Goal: Task Accomplishment & Management: Use online tool/utility

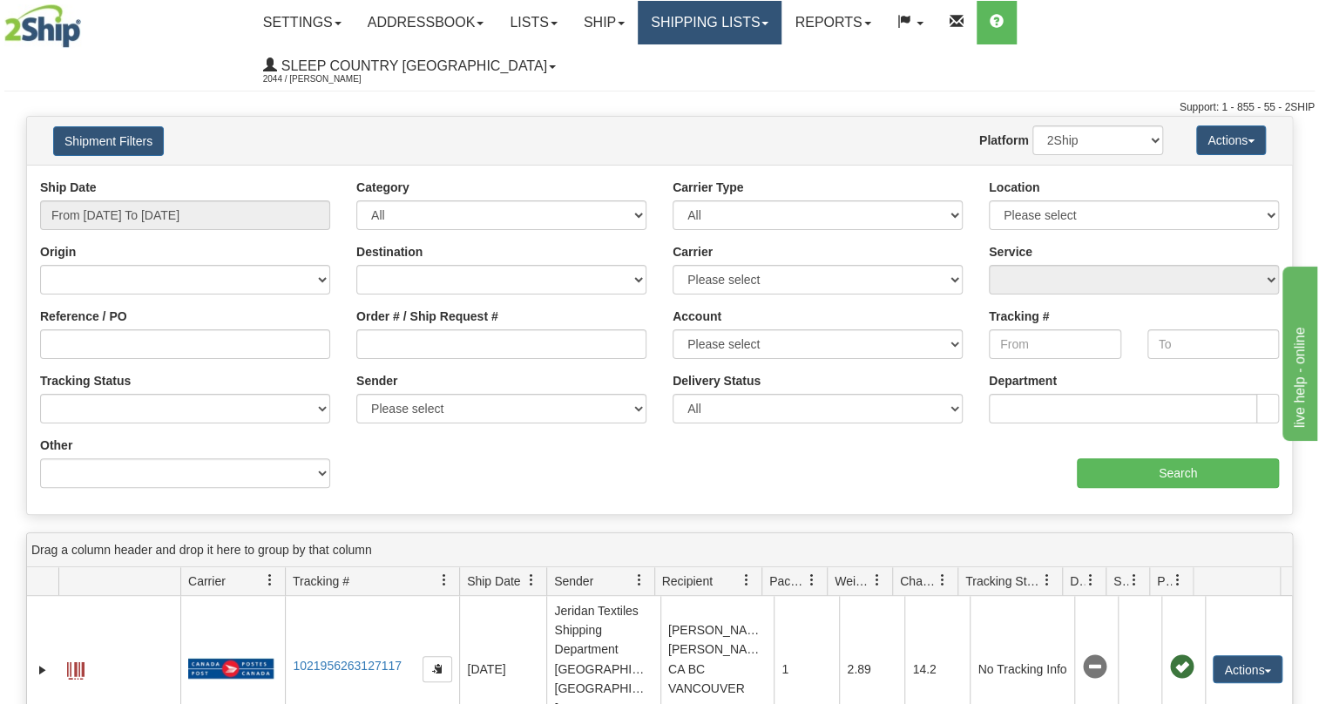
click at [775, 16] on link "Shipping lists" at bounding box center [710, 23] width 144 height 44
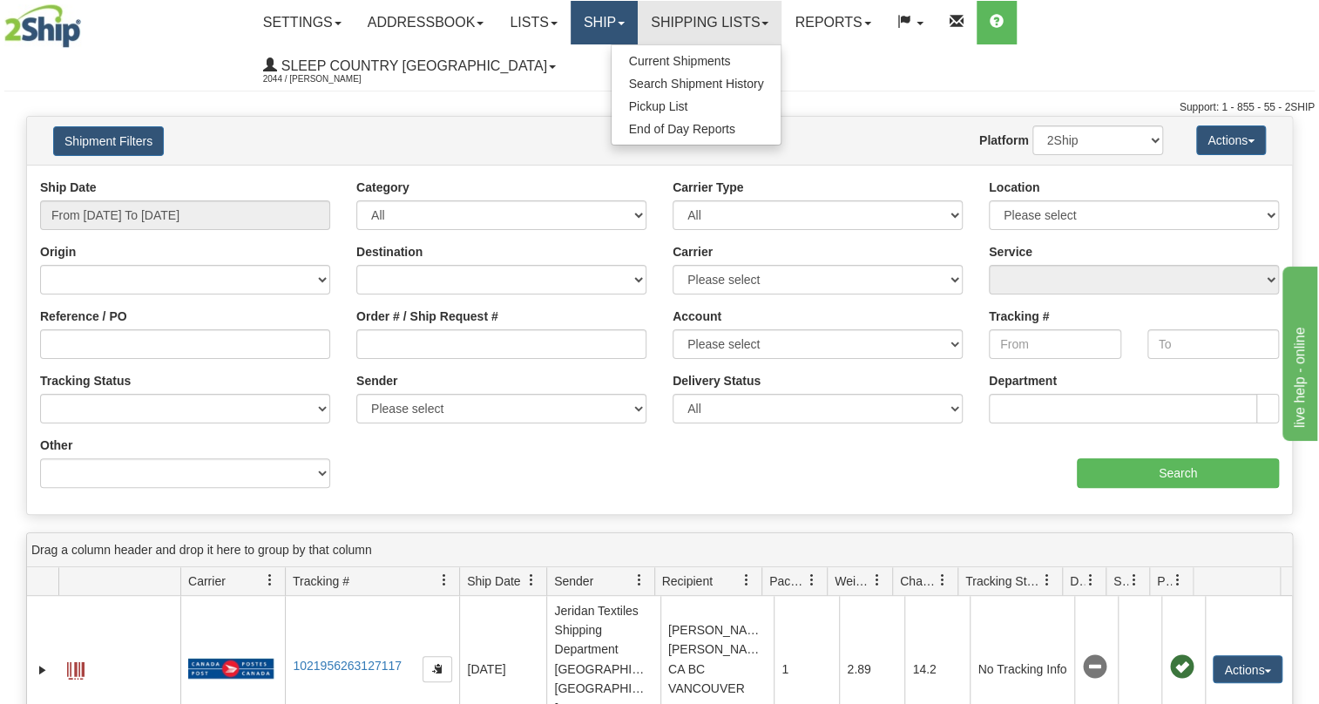
click at [638, 35] on link "Ship" at bounding box center [604, 23] width 67 height 44
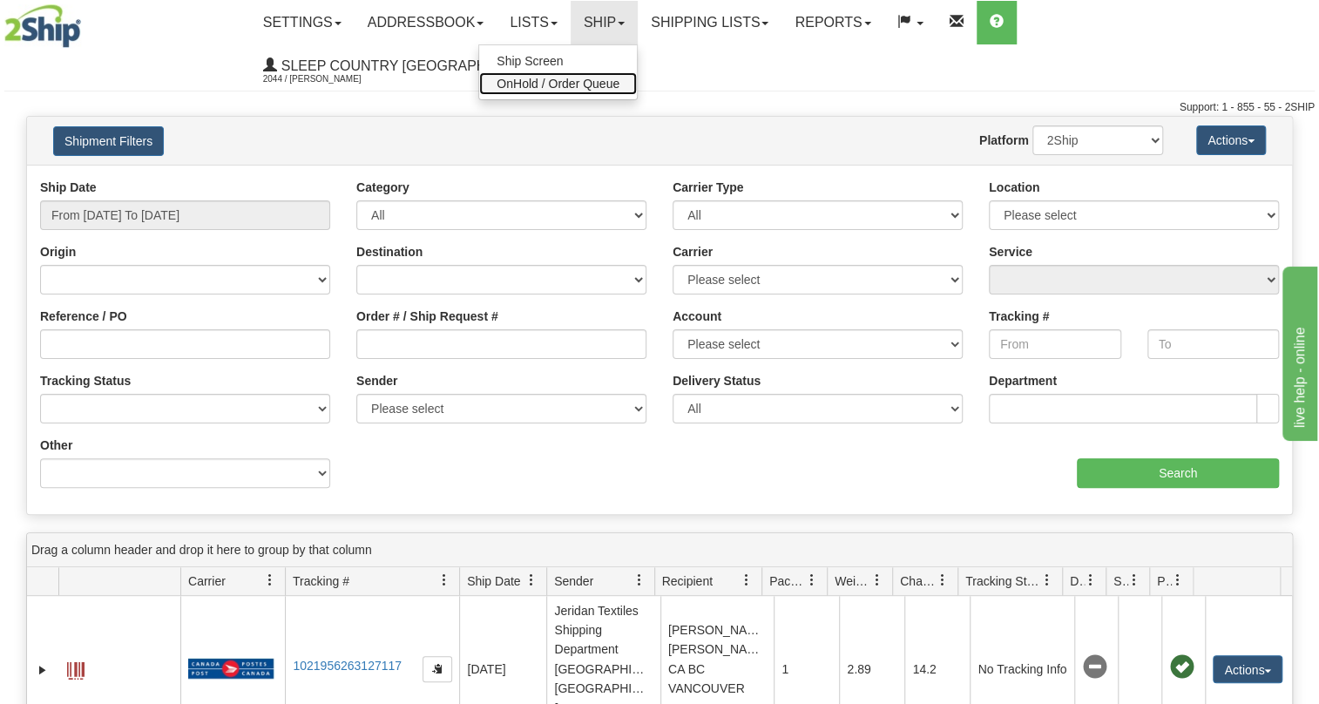
click at [620, 81] on span "OnHold / Order Queue" at bounding box center [558, 84] width 123 height 14
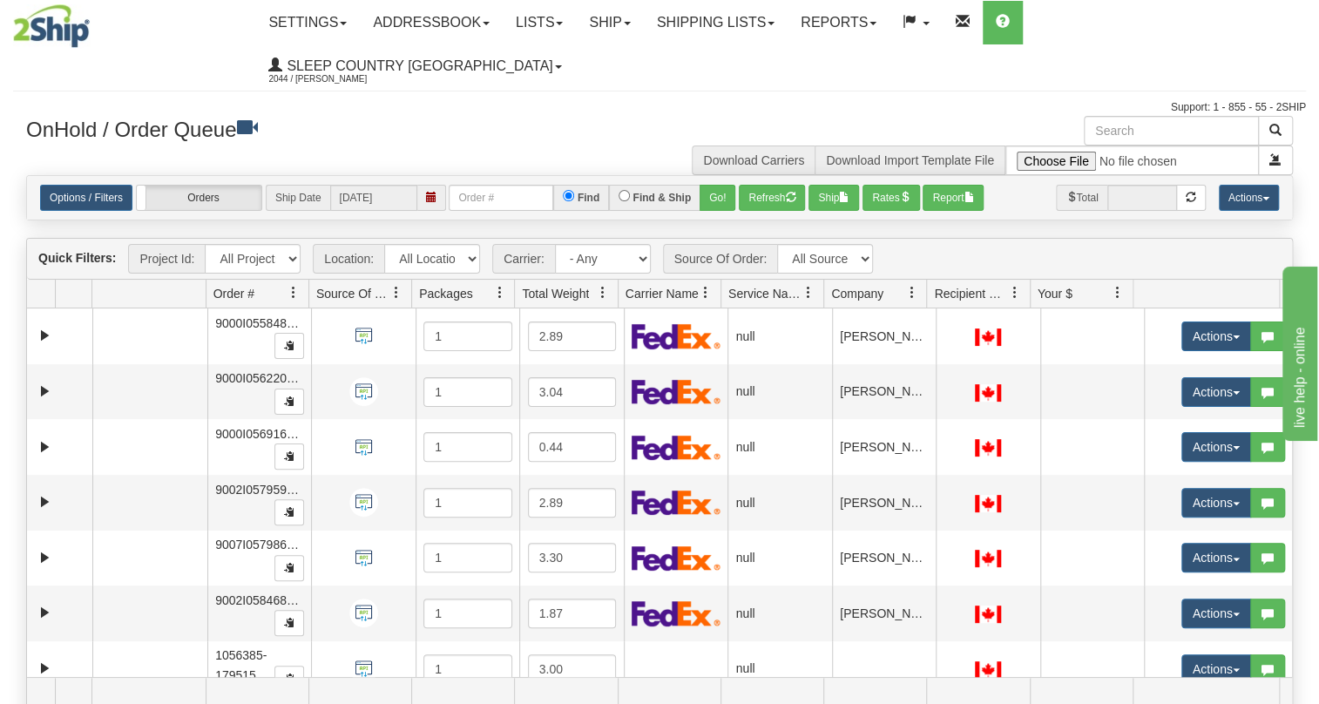
click at [850, 285] on span "Company" at bounding box center [857, 293] width 52 height 17
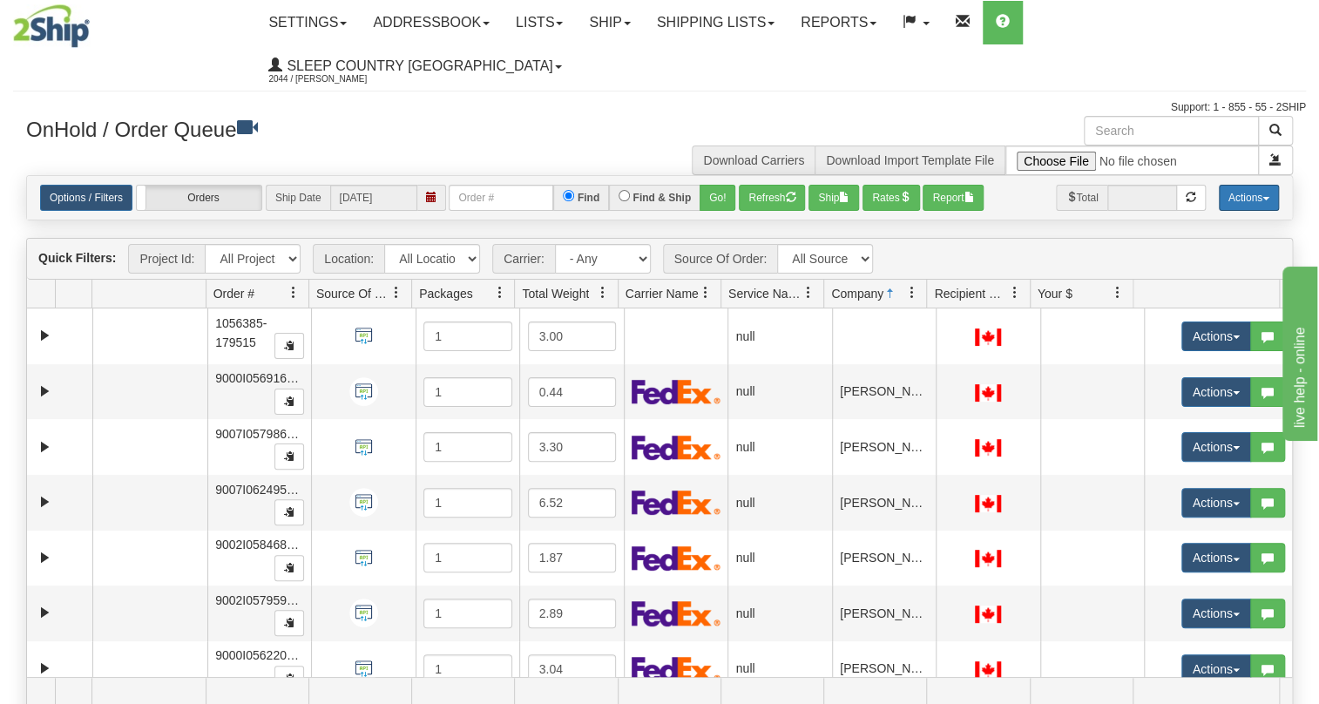
click at [1255, 185] on button "Actions" at bounding box center [1249, 198] width 60 height 26
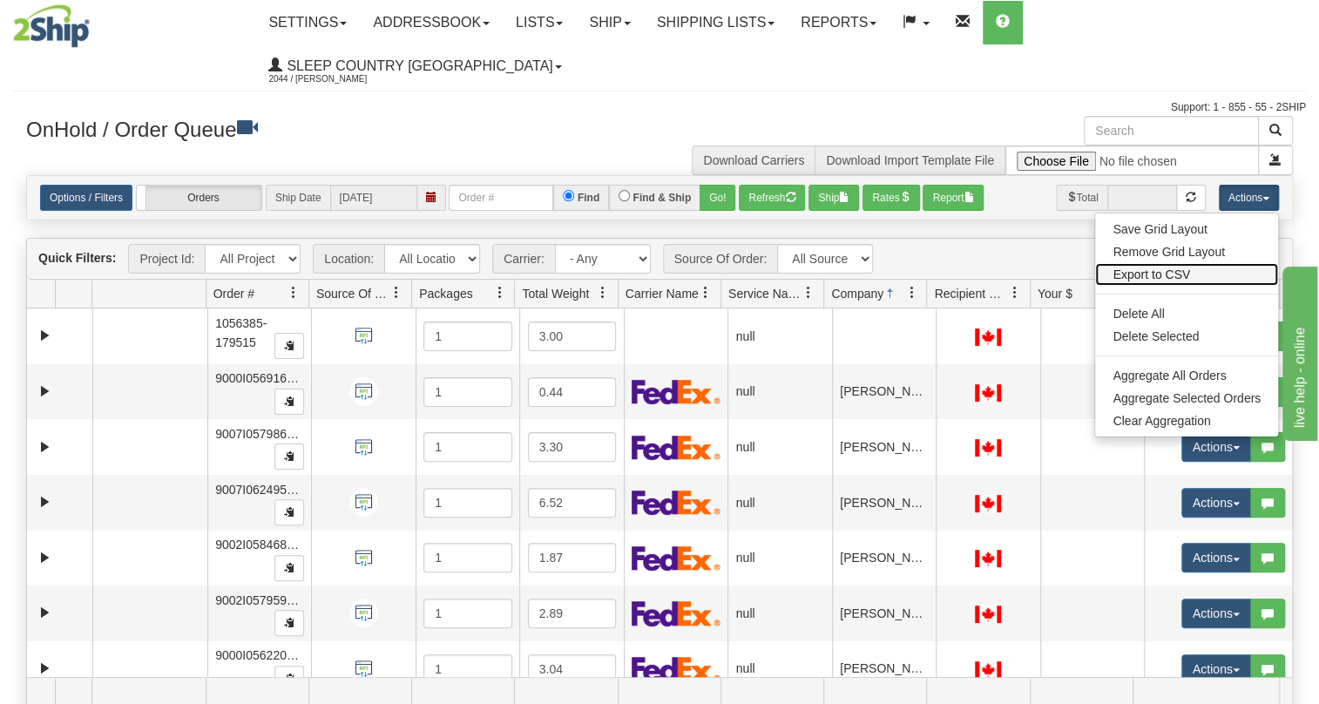
click at [1174, 263] on link "Export to CSV" at bounding box center [1186, 274] width 183 height 23
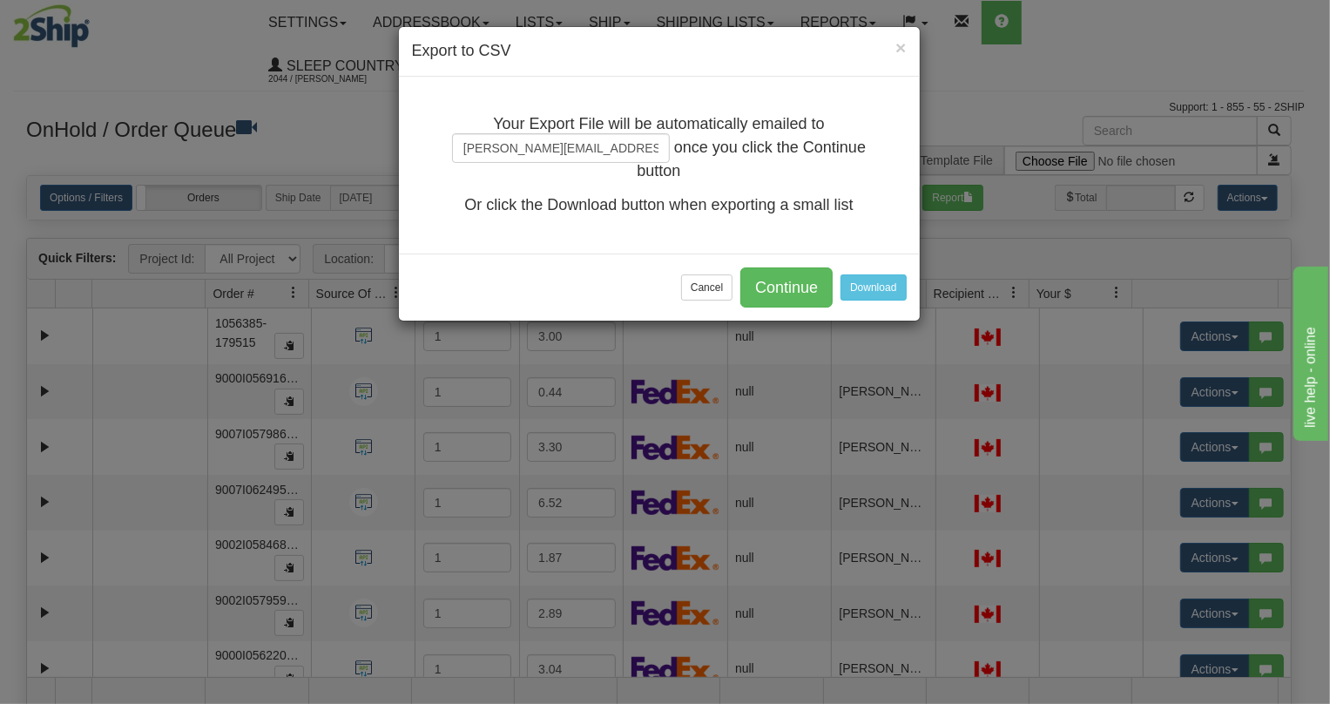
click at [894, 271] on div "Cancel Continue Download" at bounding box center [659, 287] width 521 height 67
click at [893, 277] on button "Download" at bounding box center [873, 287] width 65 height 26
click at [702, 295] on button "Cancel" at bounding box center [706, 287] width 51 height 26
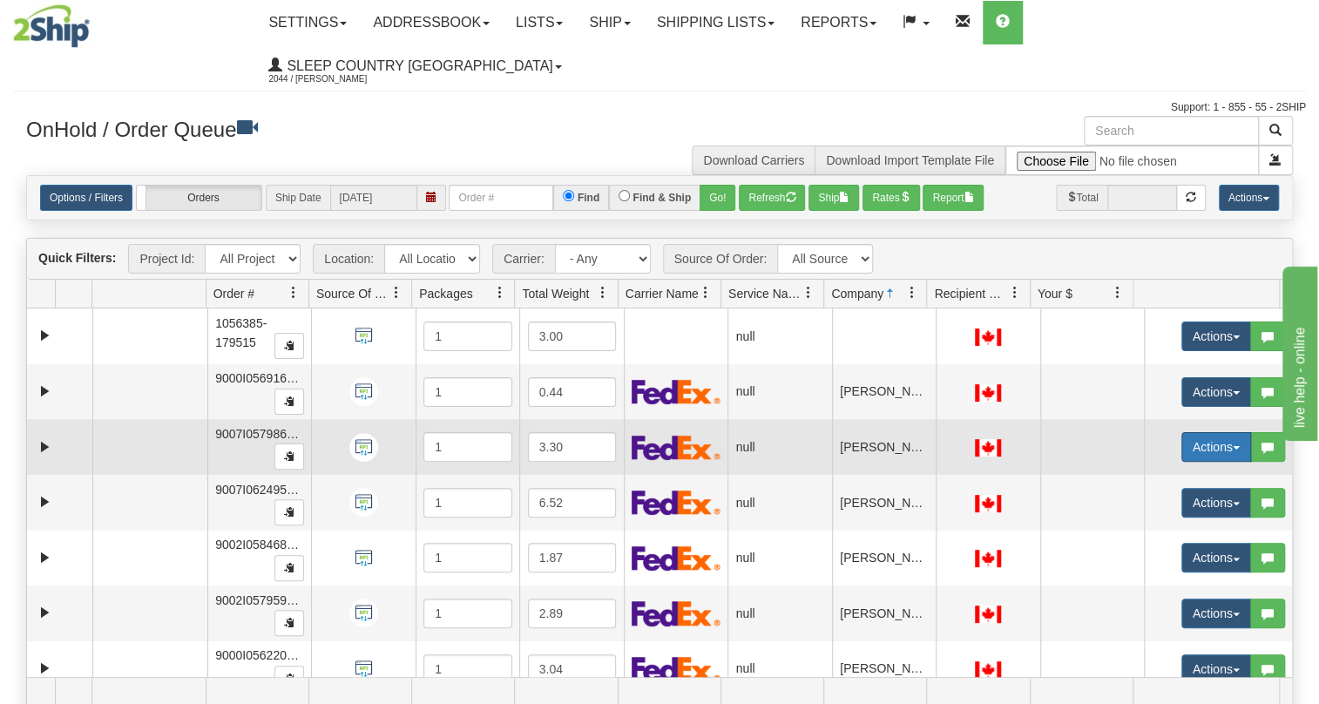
click at [1204, 432] on button "Actions" at bounding box center [1216, 447] width 70 height 30
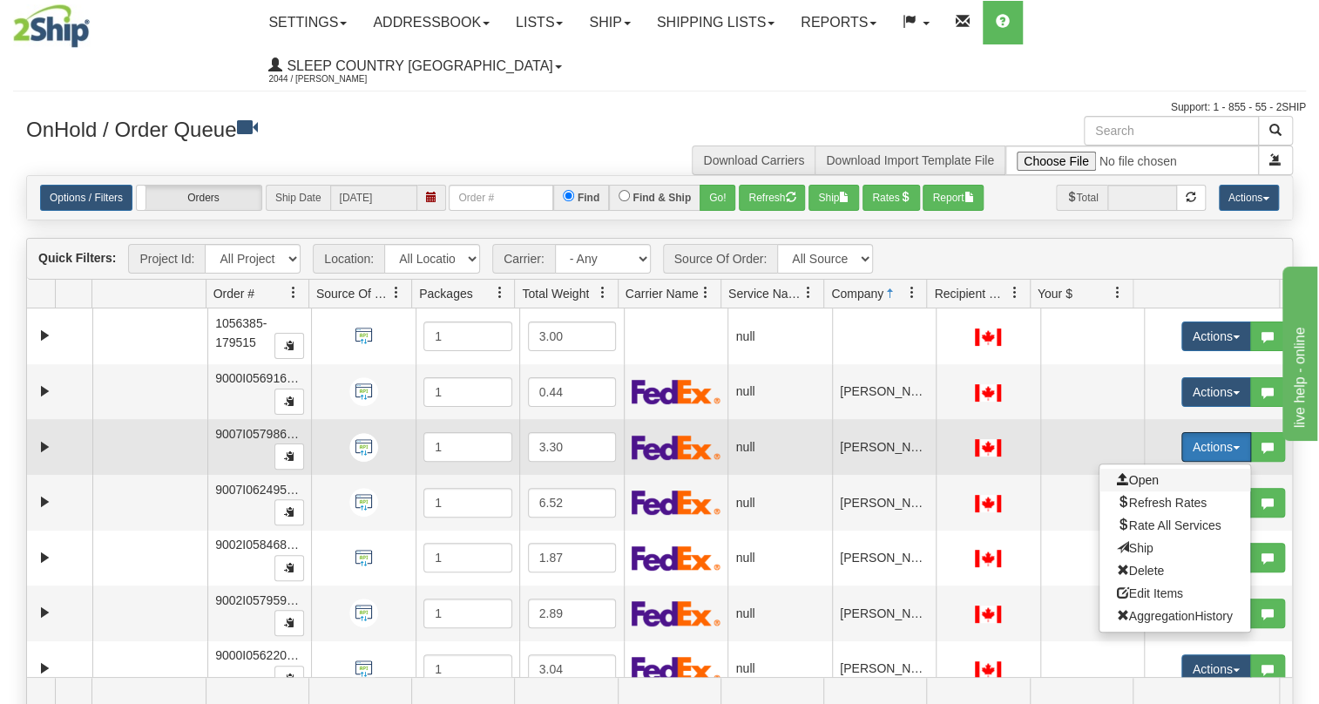
click at [1117, 473] on span "Open" at bounding box center [1138, 480] width 42 height 14
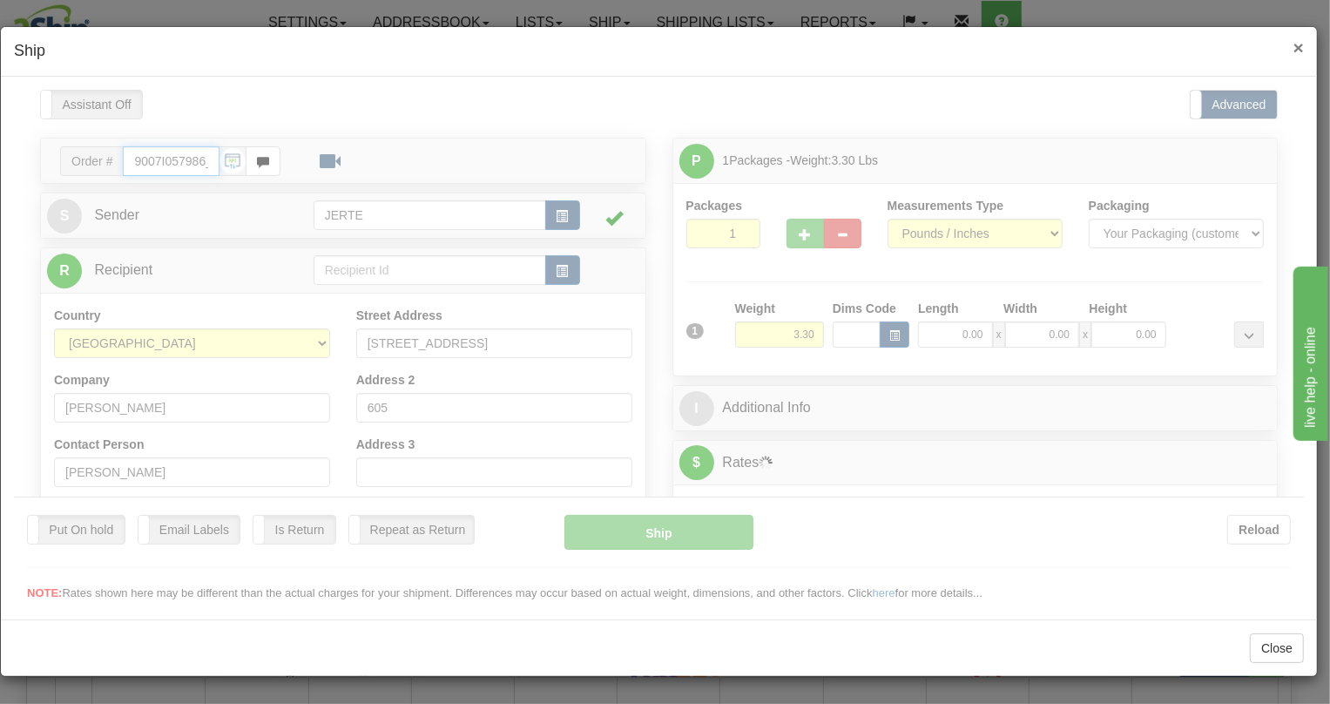
type input "14:44"
type input "16:00"
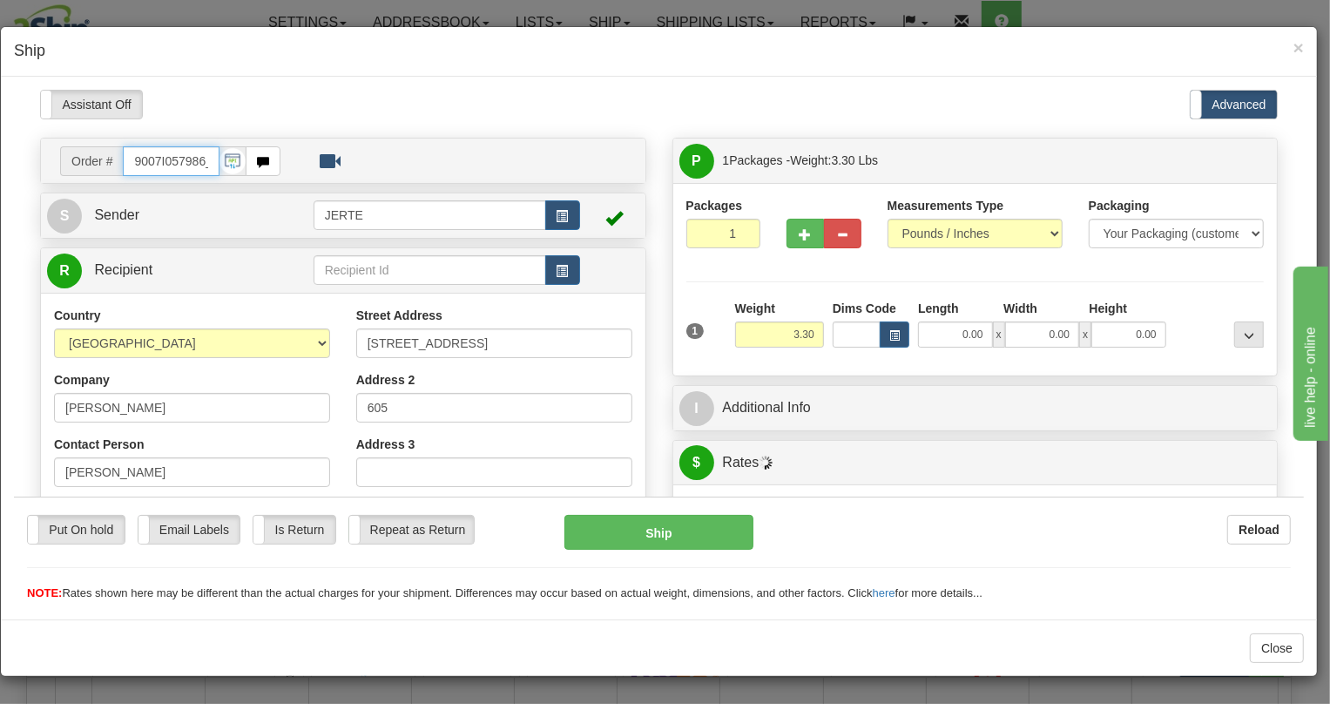
scroll to position [132, 0]
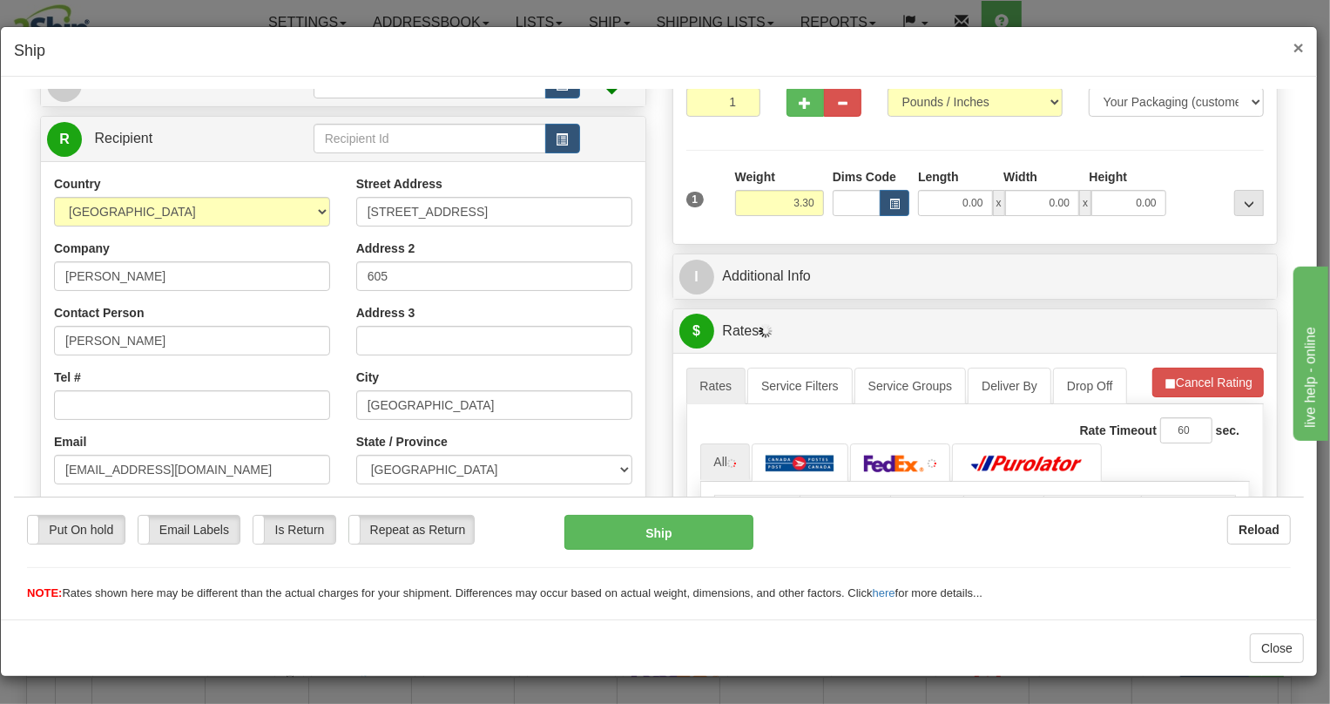
click at [1298, 45] on span "×" at bounding box center [1299, 47] width 10 height 20
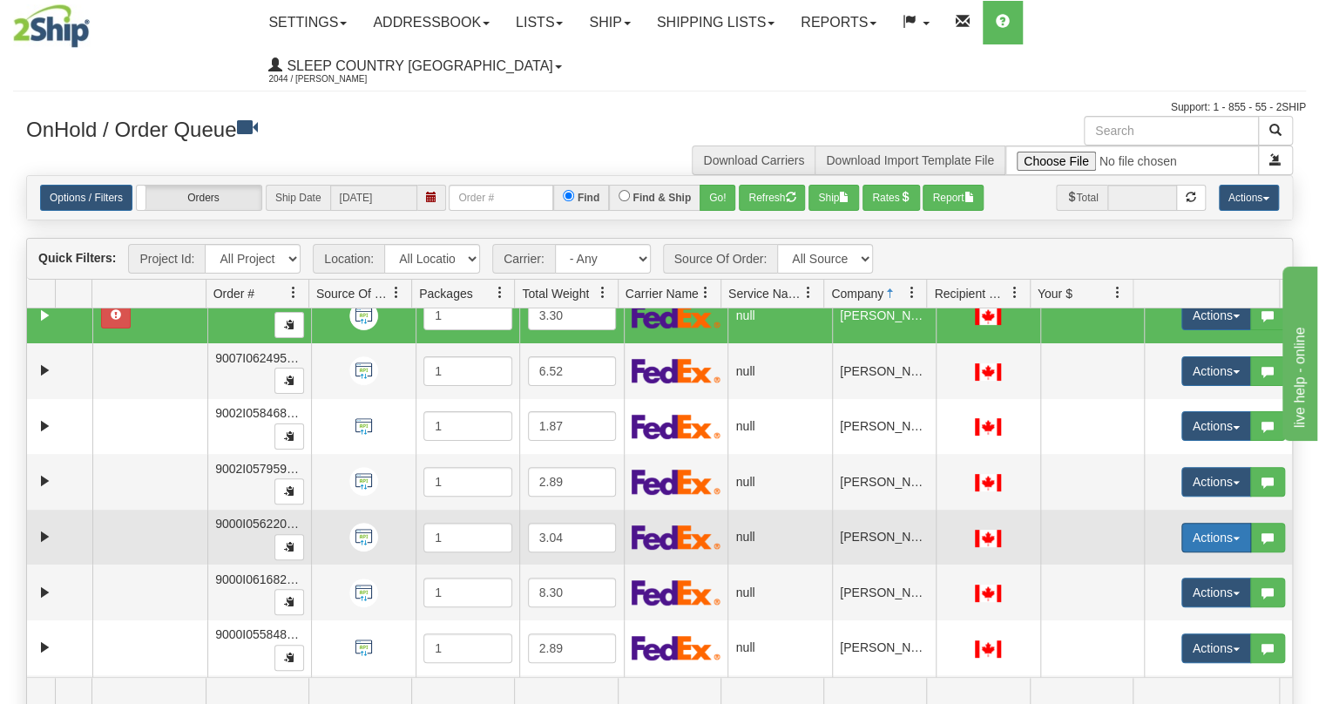
click at [1188, 523] on button "Actions" at bounding box center [1216, 538] width 70 height 30
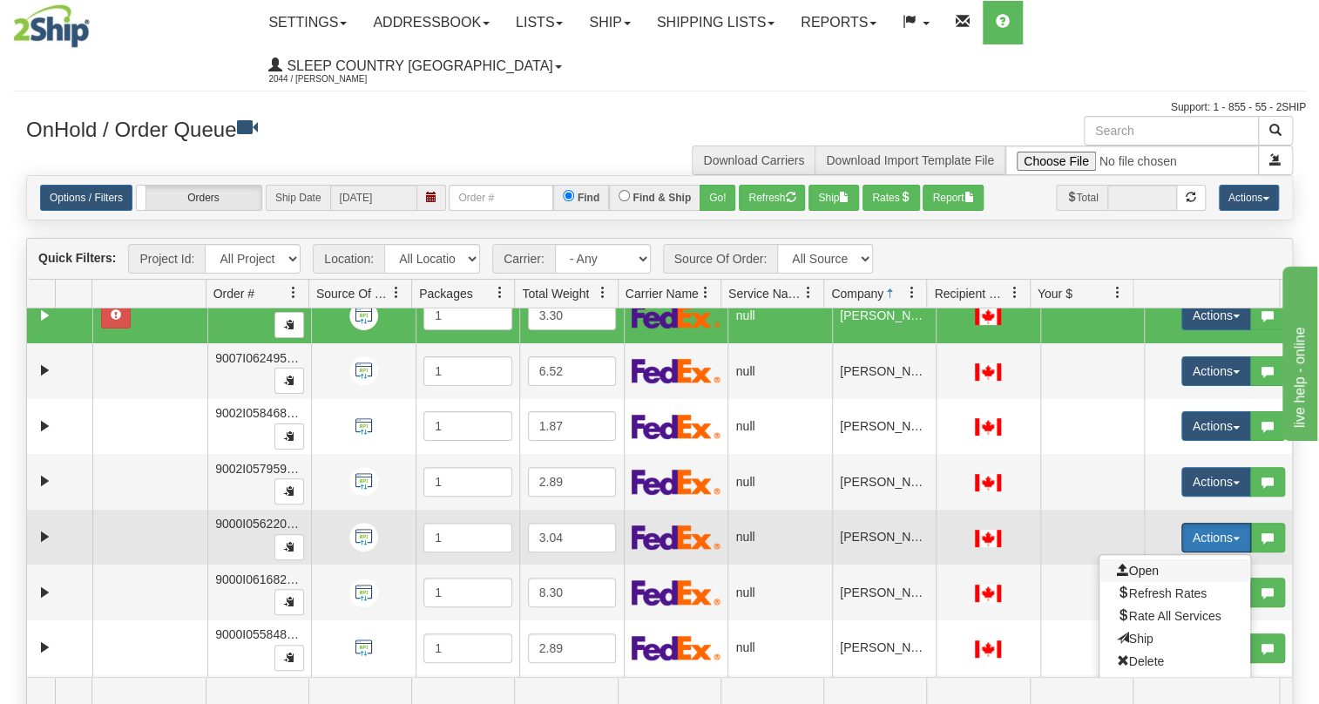
click at [1117, 564] on span at bounding box center [1123, 570] width 12 height 12
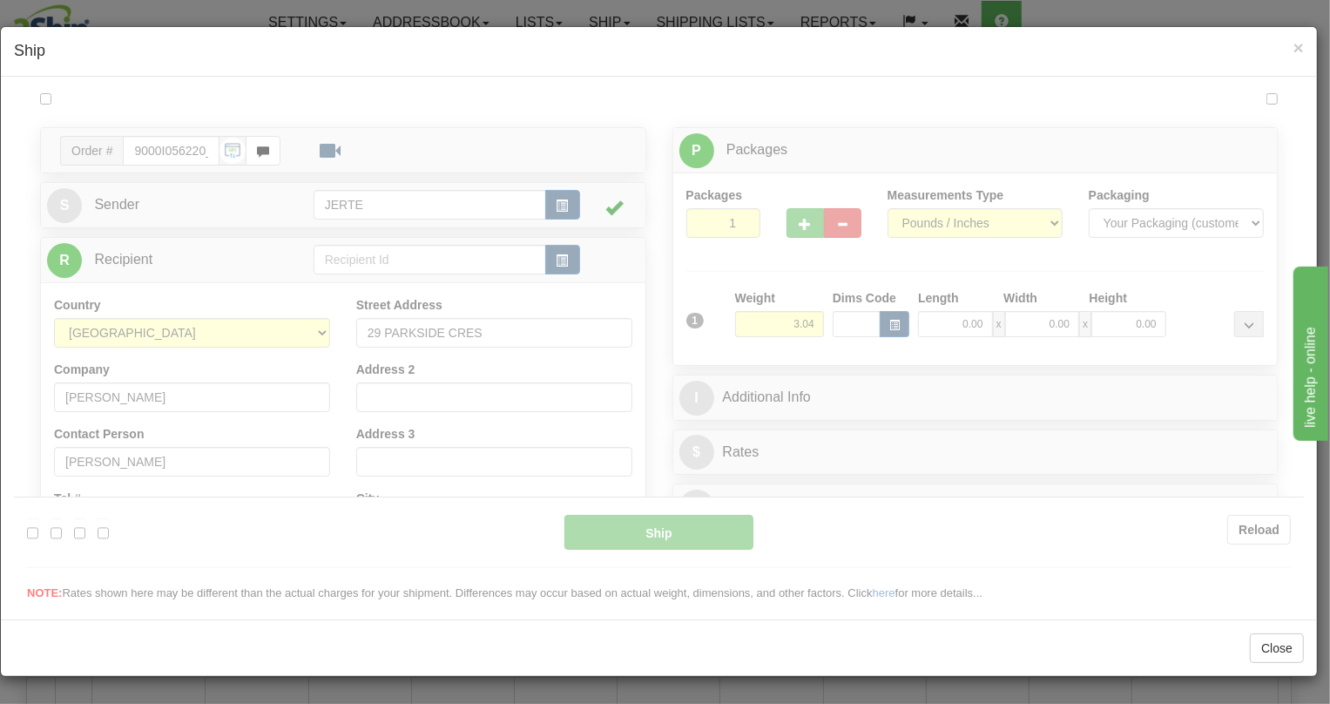
scroll to position [0, 0]
type input "14:44"
type input "16:00"
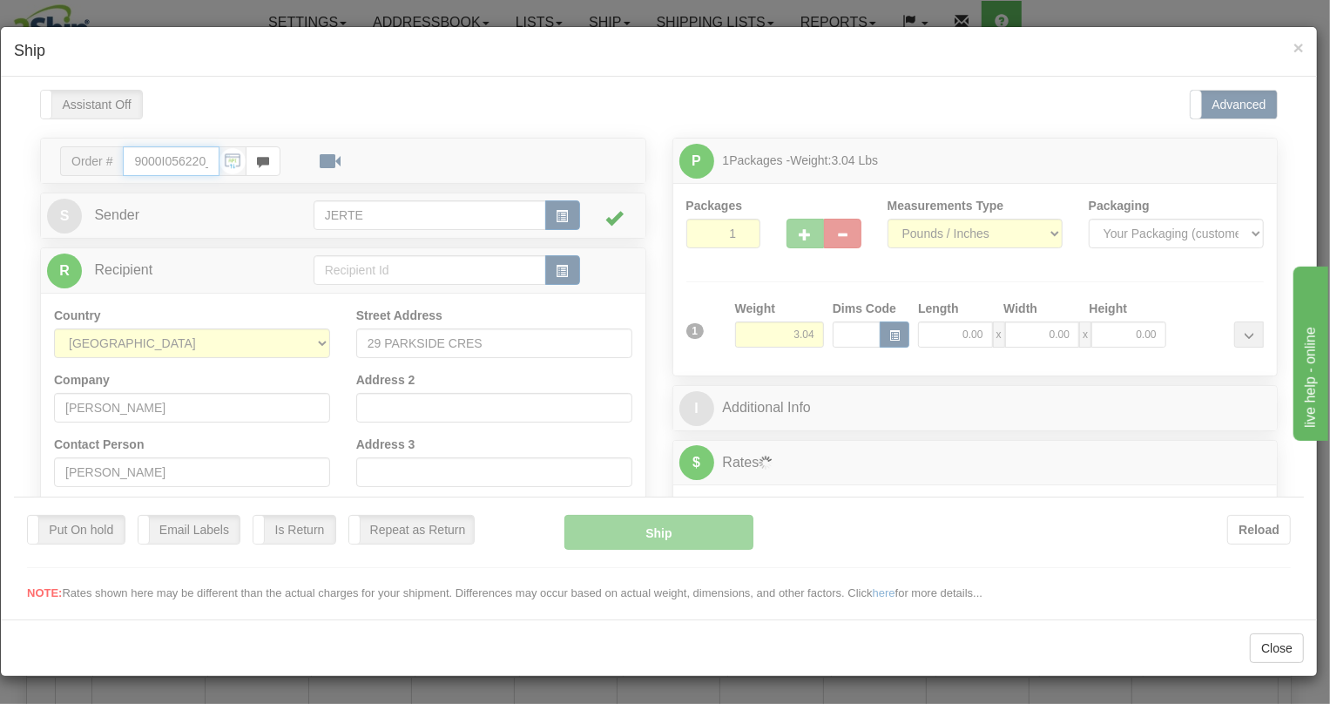
scroll to position [132, 0]
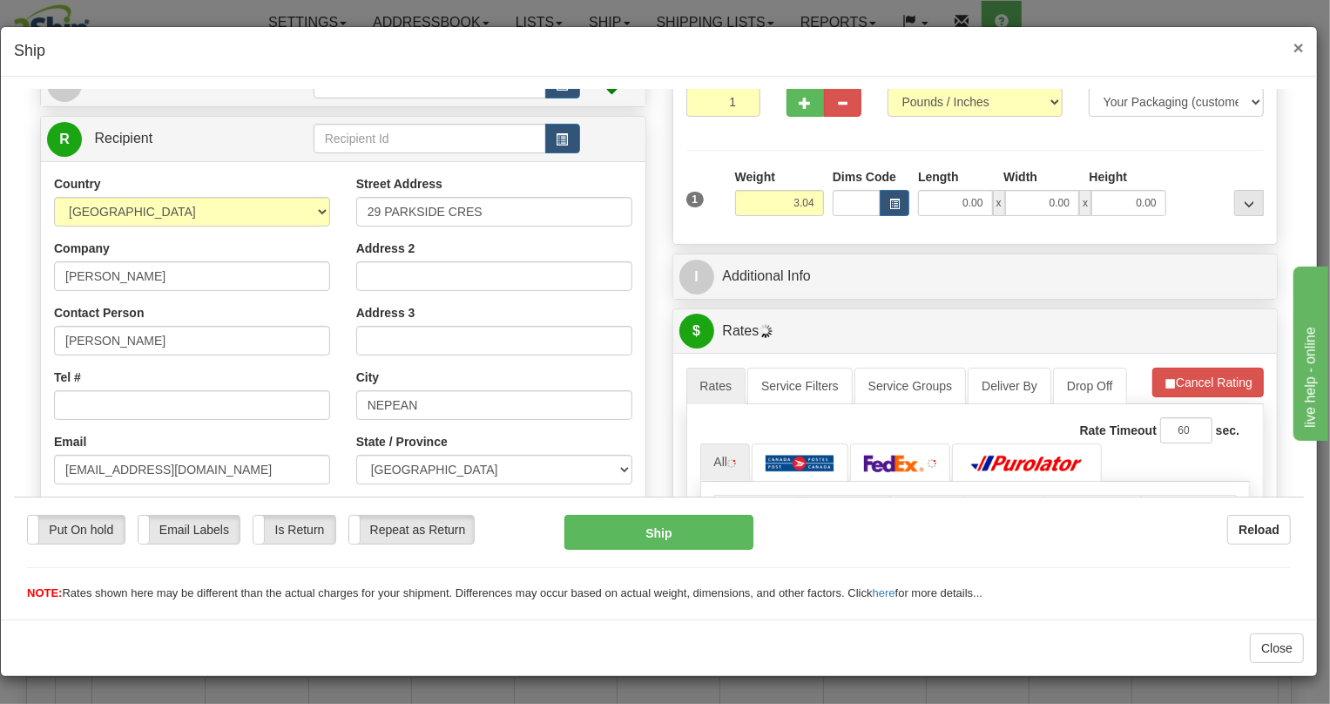
click at [1296, 43] on span "×" at bounding box center [1299, 47] width 10 height 20
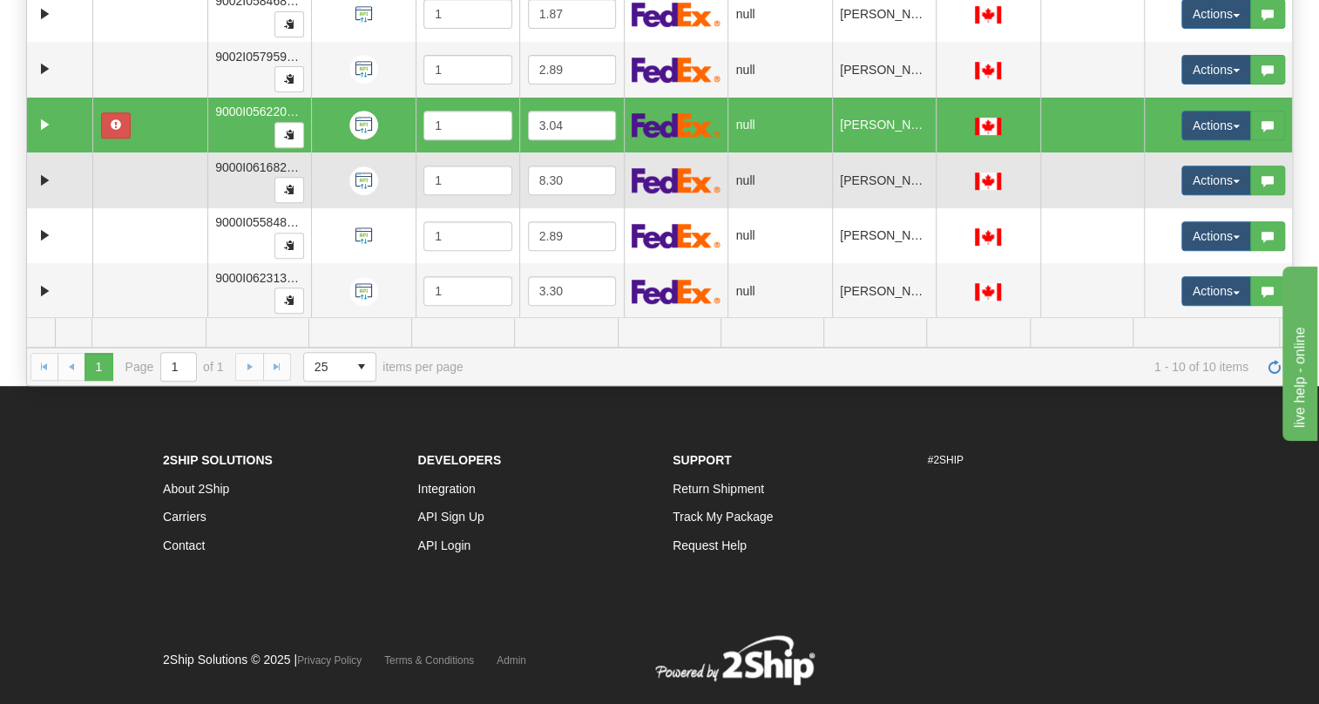
scroll to position [96, 0]
